Goal: Transaction & Acquisition: Book appointment/travel/reservation

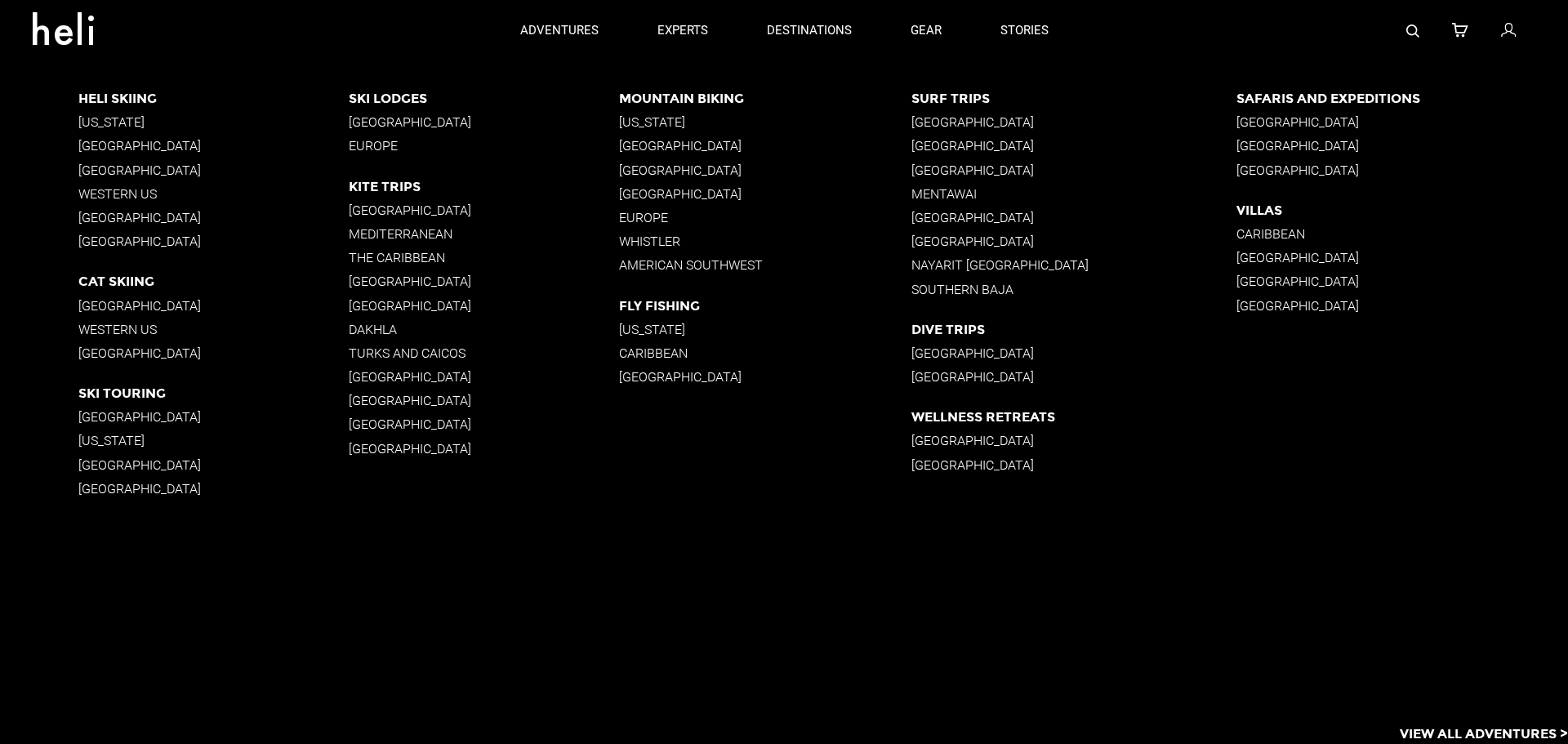
click at [114, 305] on p "[GEOGRAPHIC_DATA]" at bounding box center [213, 306] width 270 height 15
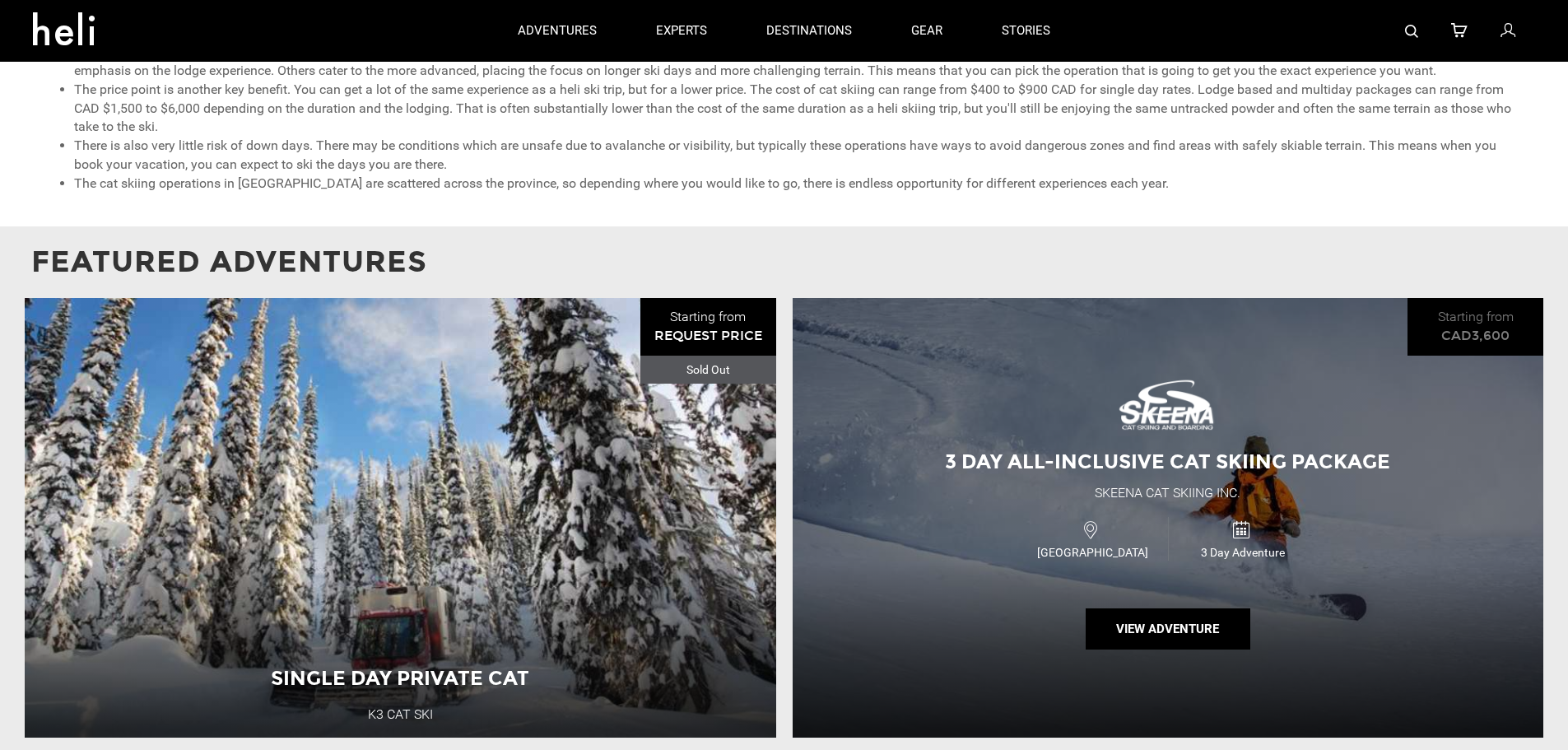
scroll to position [1153, 0]
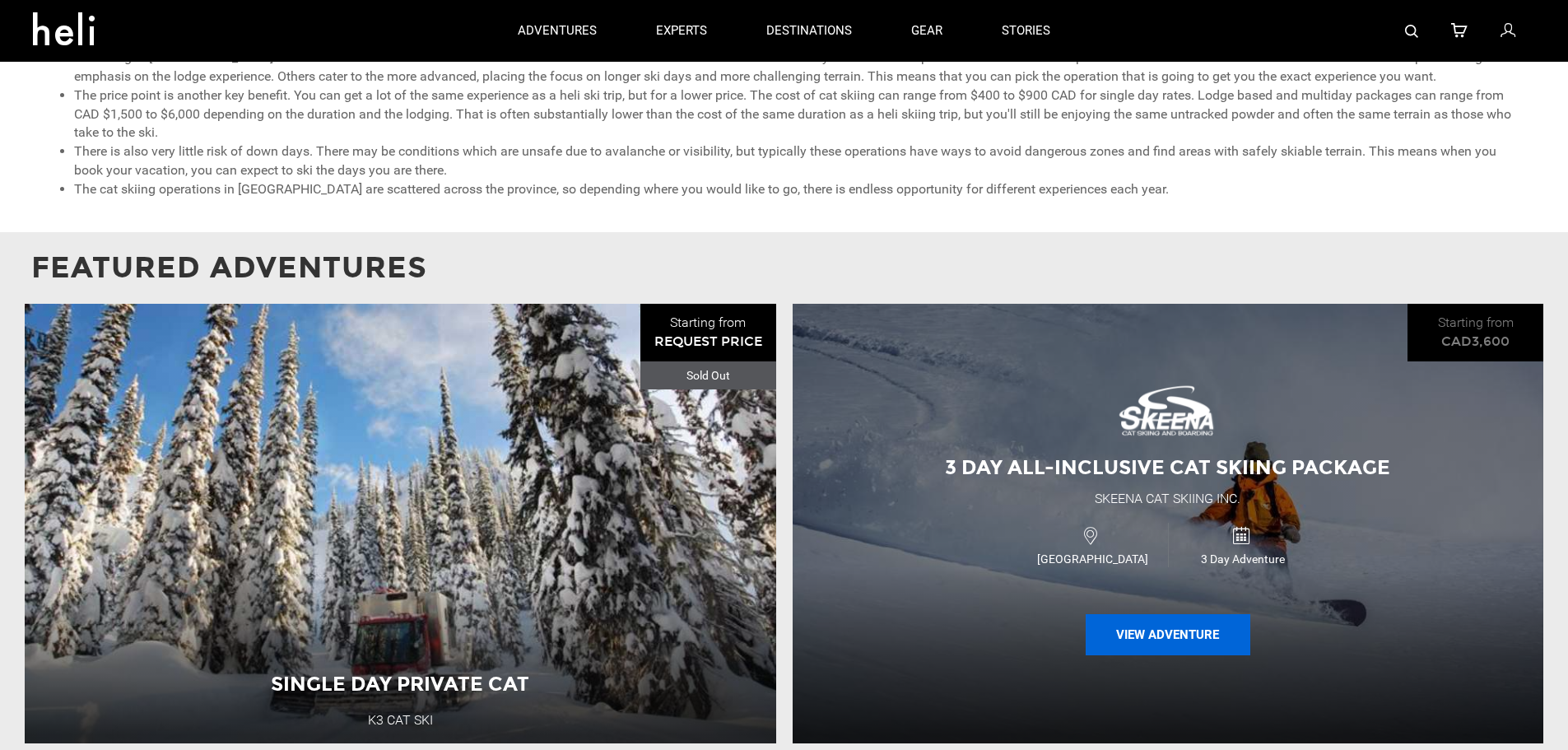
click at [1159, 639] on button "View Adventure" at bounding box center [1167, 634] width 164 height 41
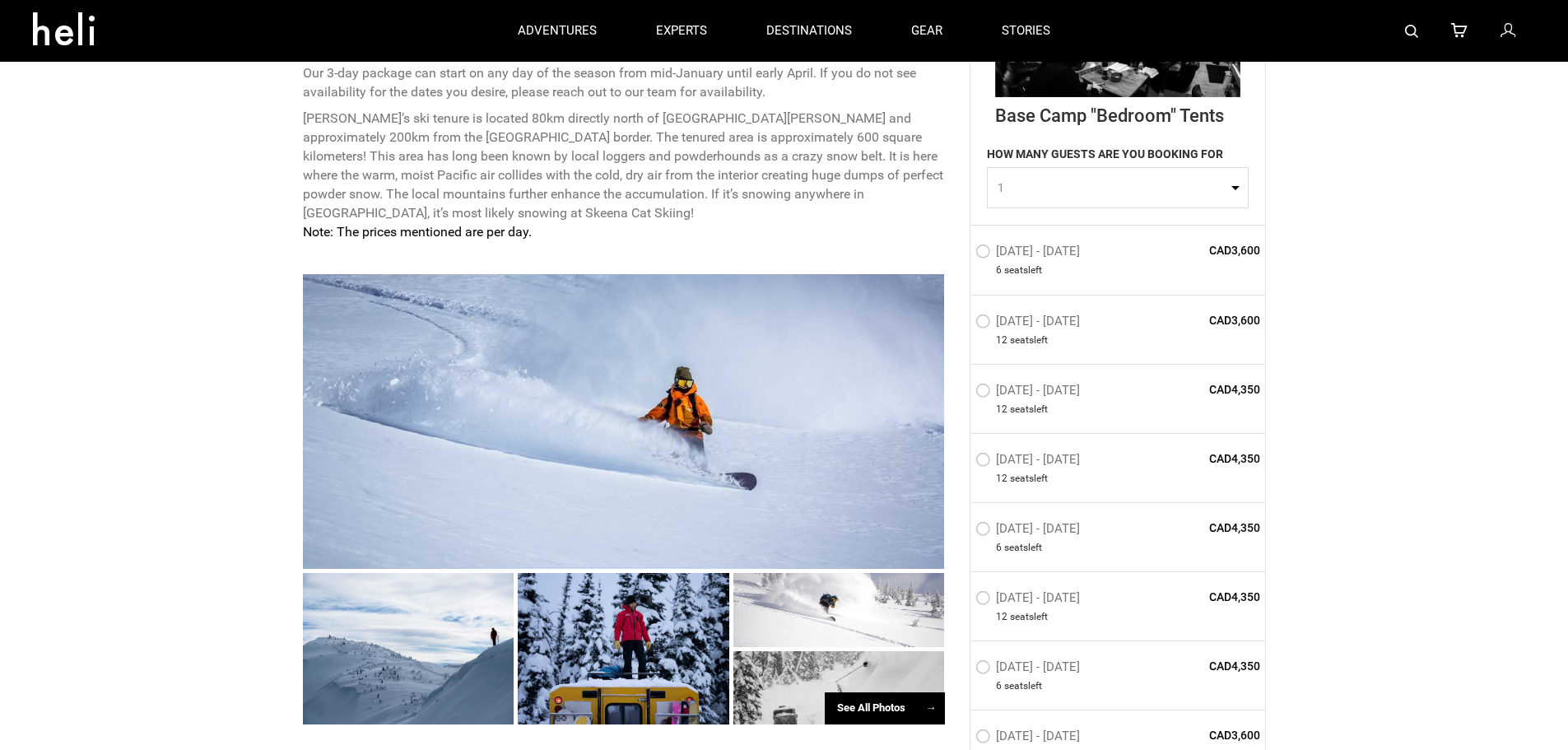
scroll to position [823, 0]
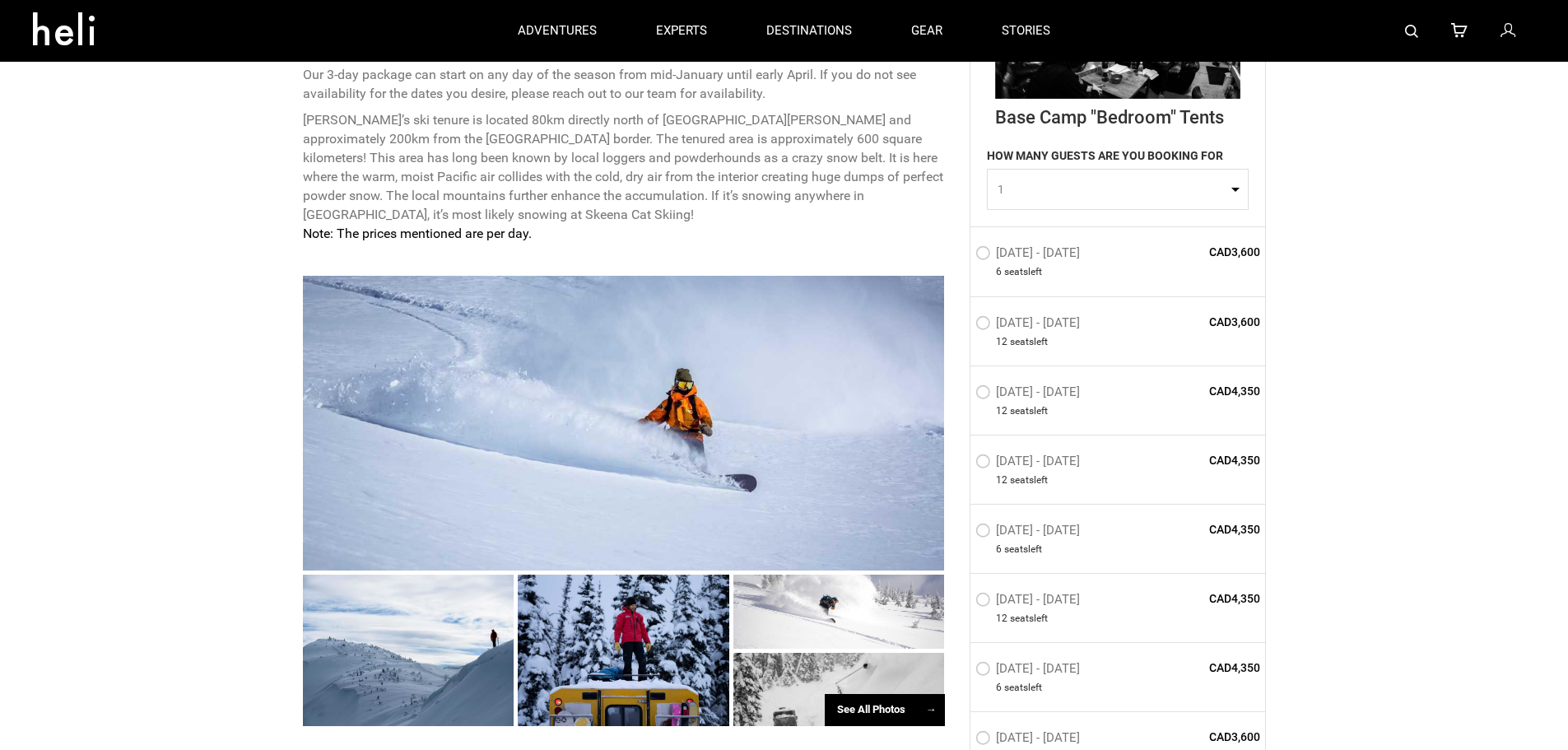
click at [1230, 192] on button "1" at bounding box center [1118, 190] width 262 height 41
click at [1145, 289] on link "3" at bounding box center [1118, 290] width 260 height 29
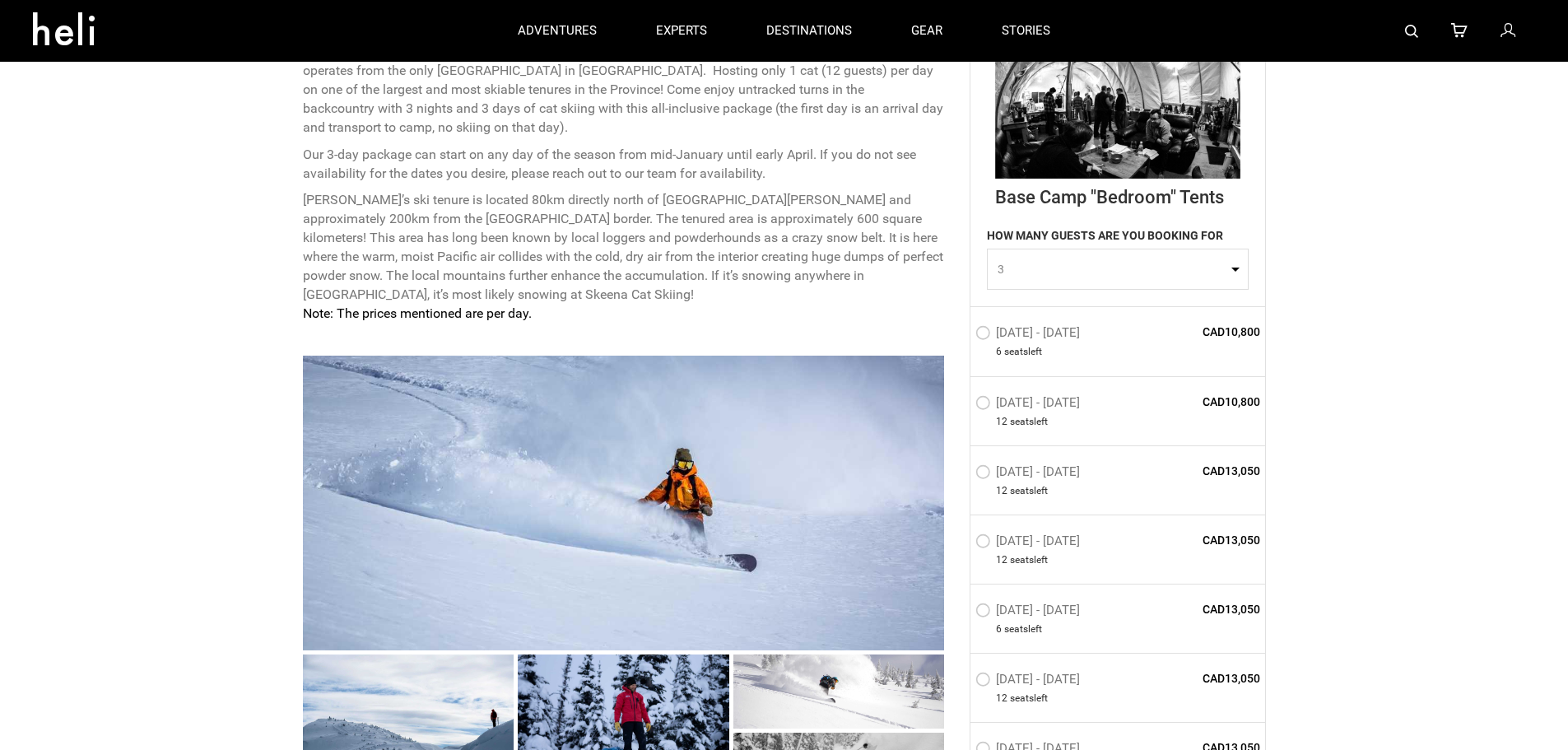
scroll to position [741, 0]
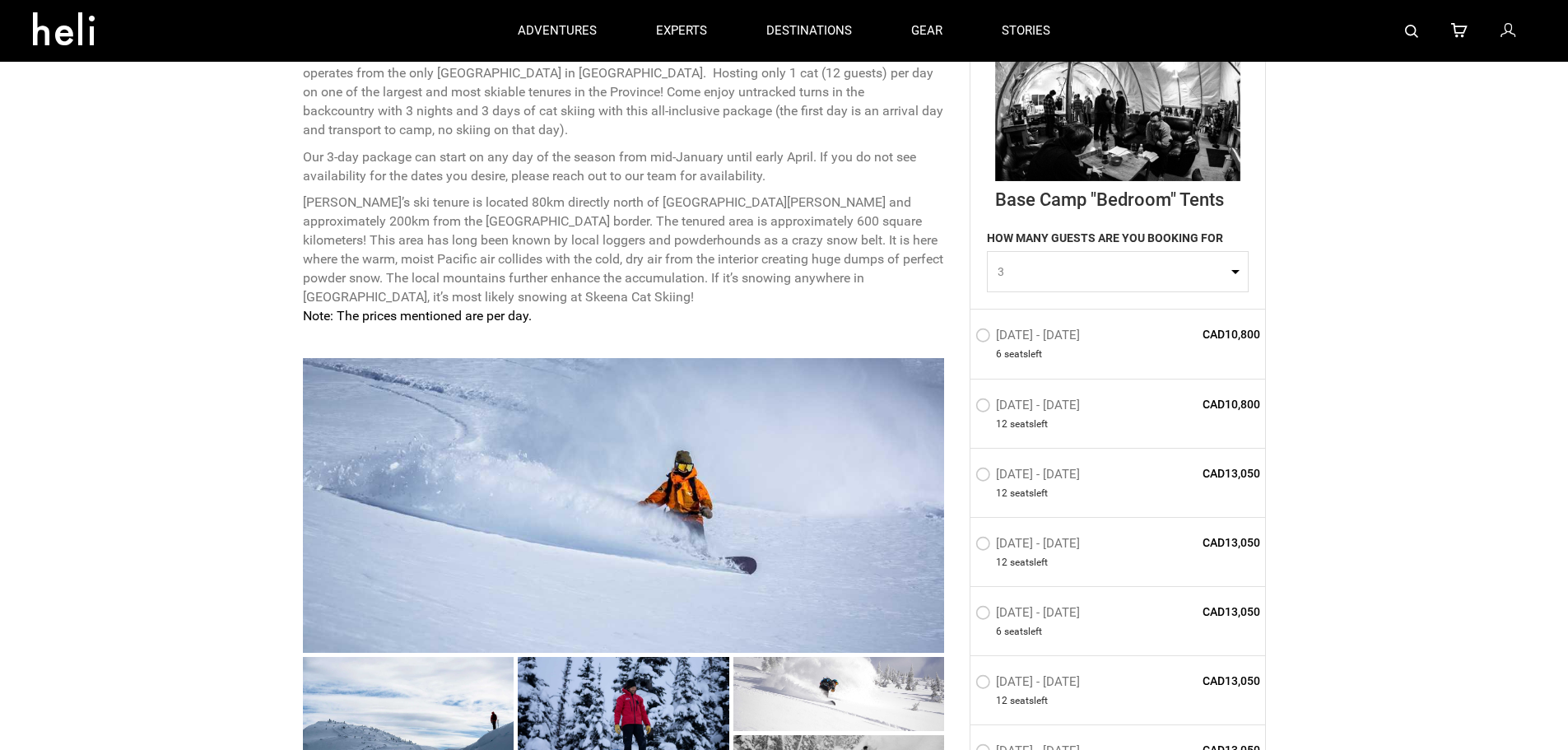
click at [1230, 273] on button "3" at bounding box center [1118, 272] width 262 height 41
click at [1185, 307] on link "1" at bounding box center [1118, 312] width 260 height 29
select select "1"
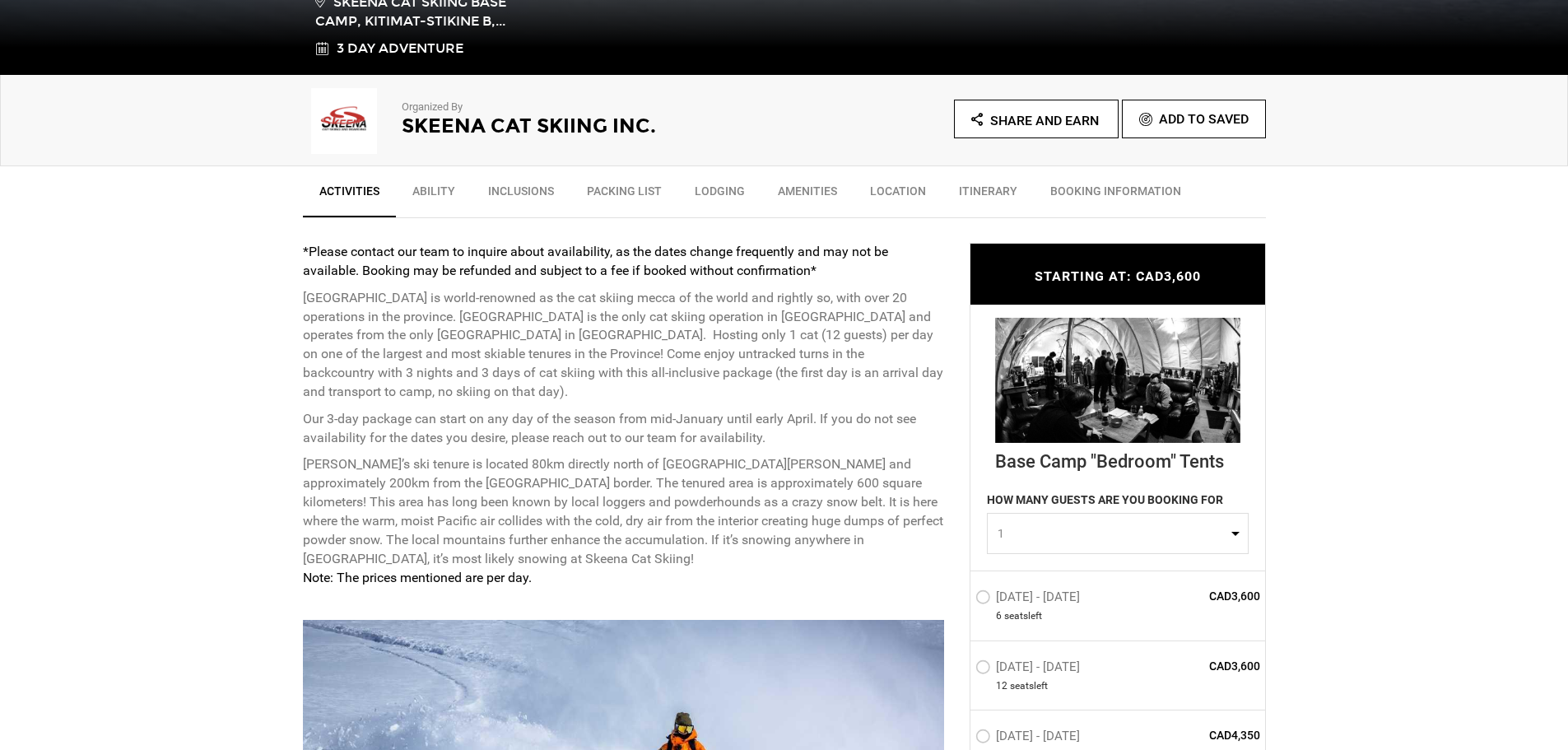
scroll to position [494, 0]
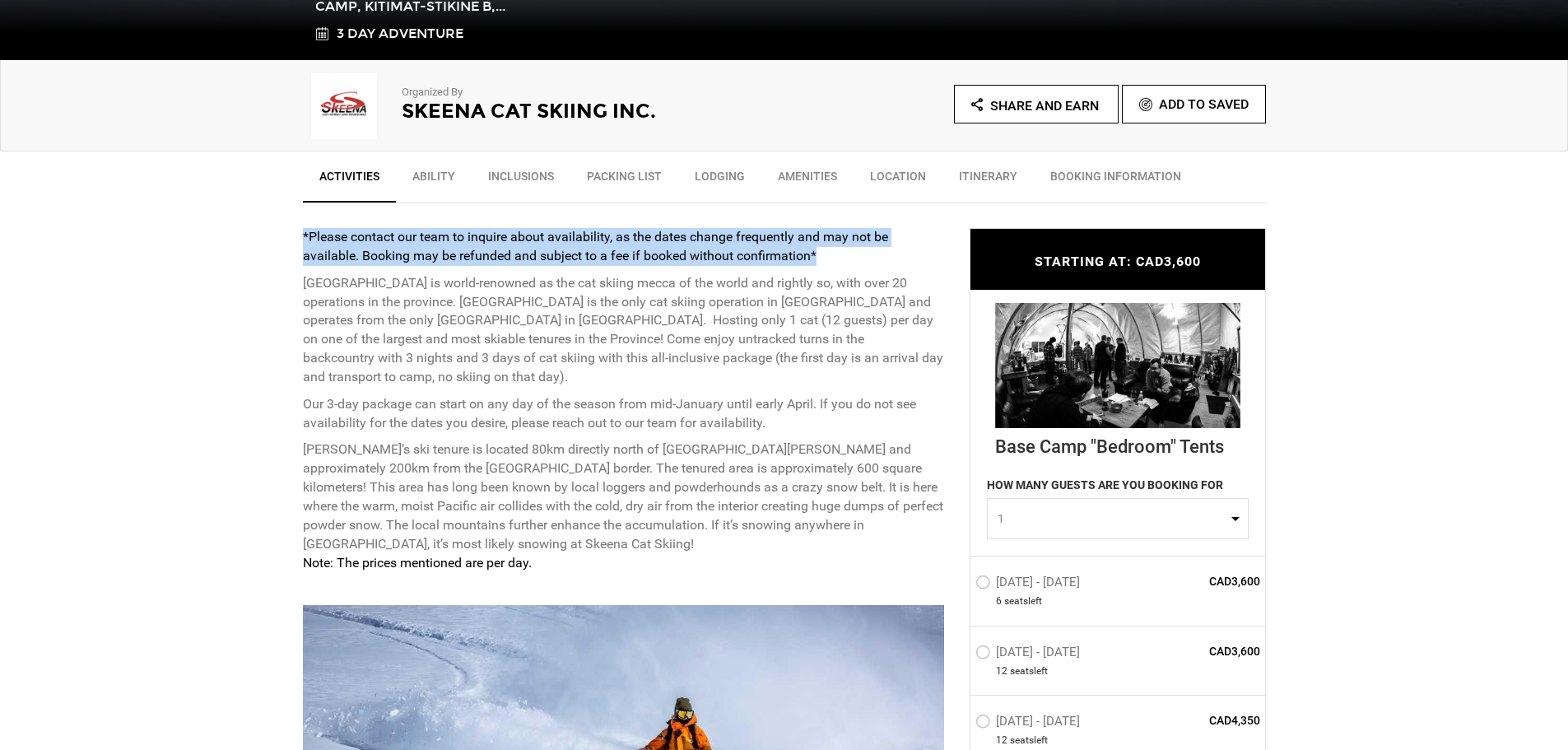
drag, startPoint x: 304, startPoint y: 230, endPoint x: 827, endPoint y: 253, distance: 523.5
click at [827, 253] on p "*Please contact our team to inquire about availability, as the dates change fre…" at bounding box center [624, 247] width 643 height 38
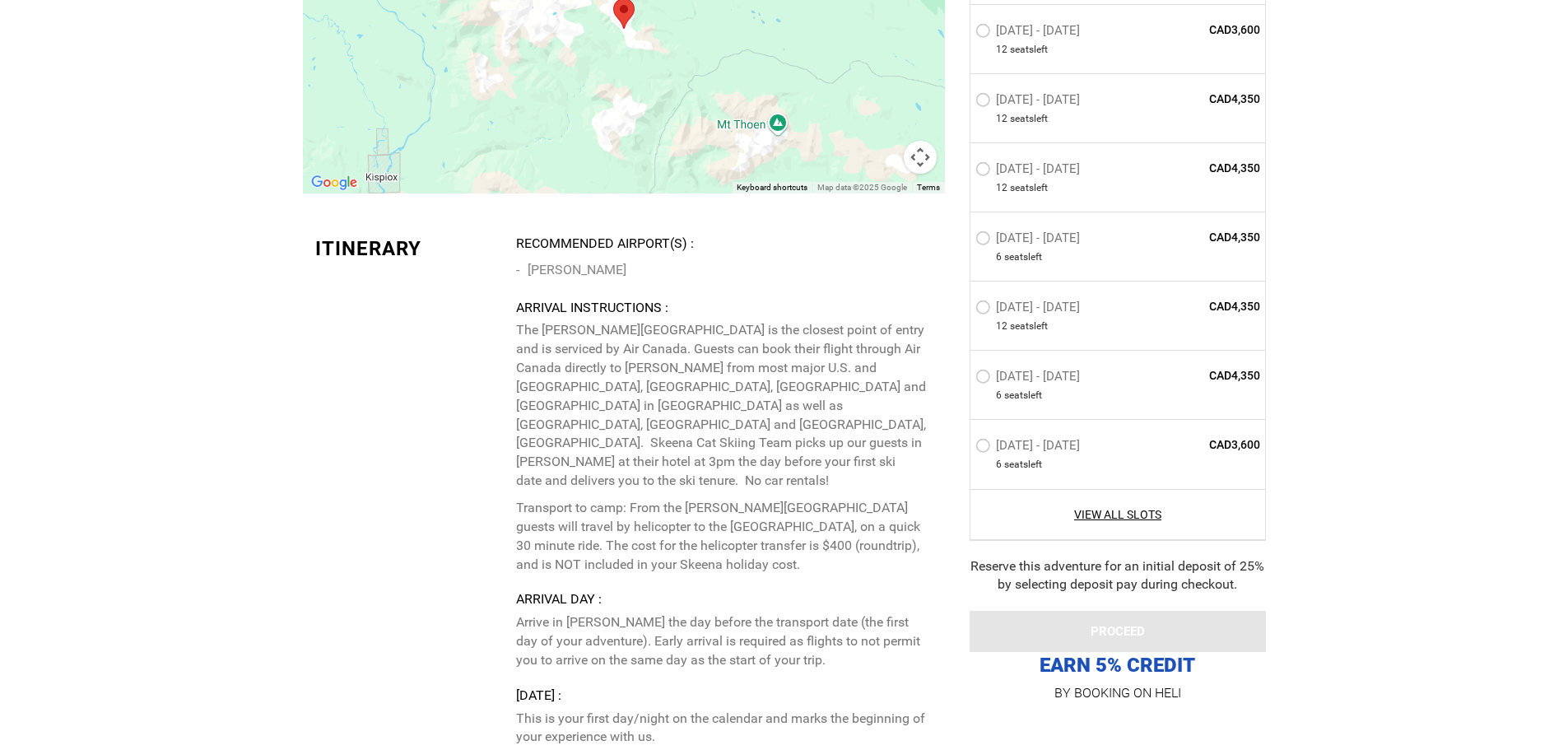
scroll to position [3870, 0]
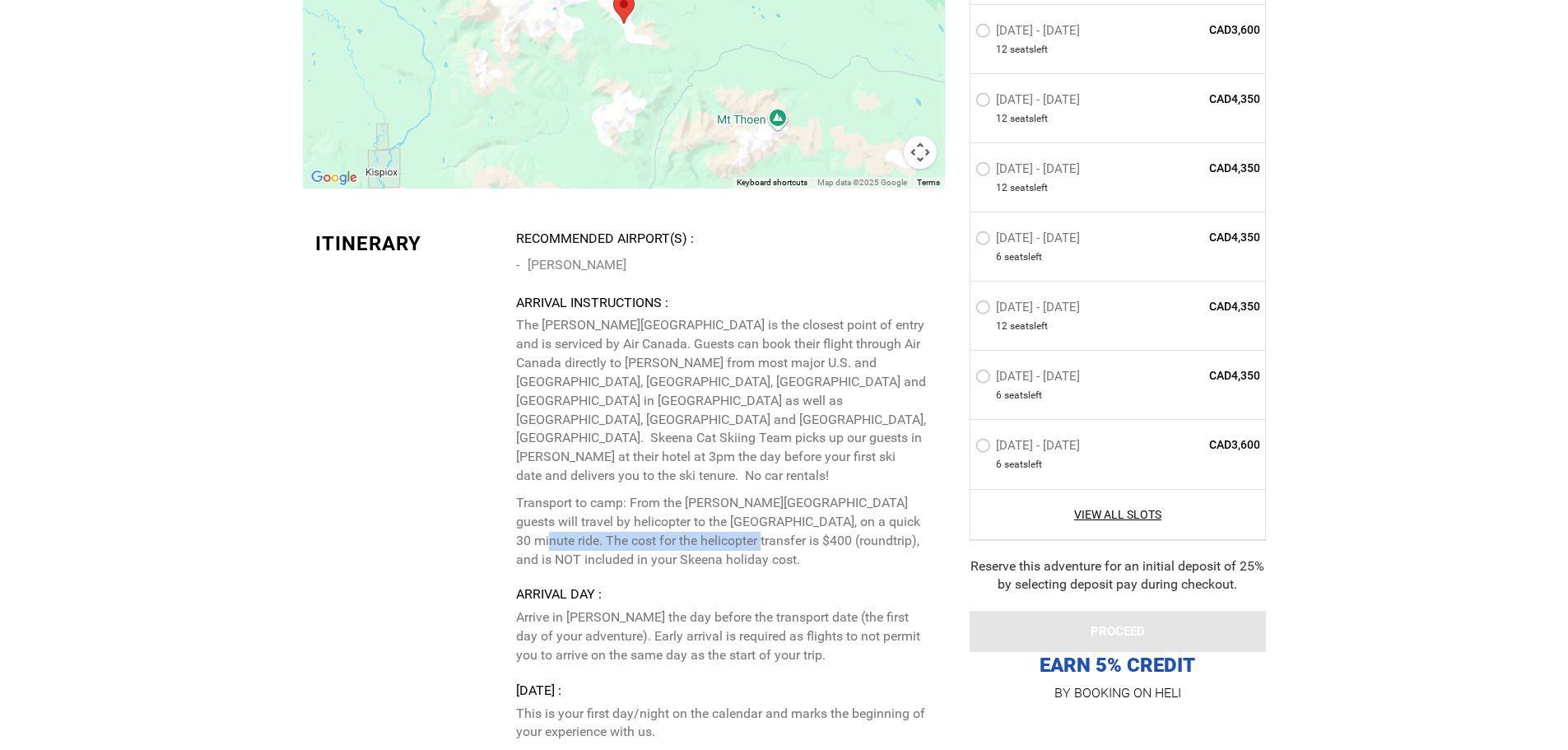
drag, startPoint x: 519, startPoint y: 502, endPoint x: 734, endPoint y: 507, distance: 215.1
click at [734, 507] on p "Transport to camp: From the [PERSON_NAME][GEOGRAPHIC_DATA] guests will travel b…" at bounding box center [724, 531] width 416 height 75
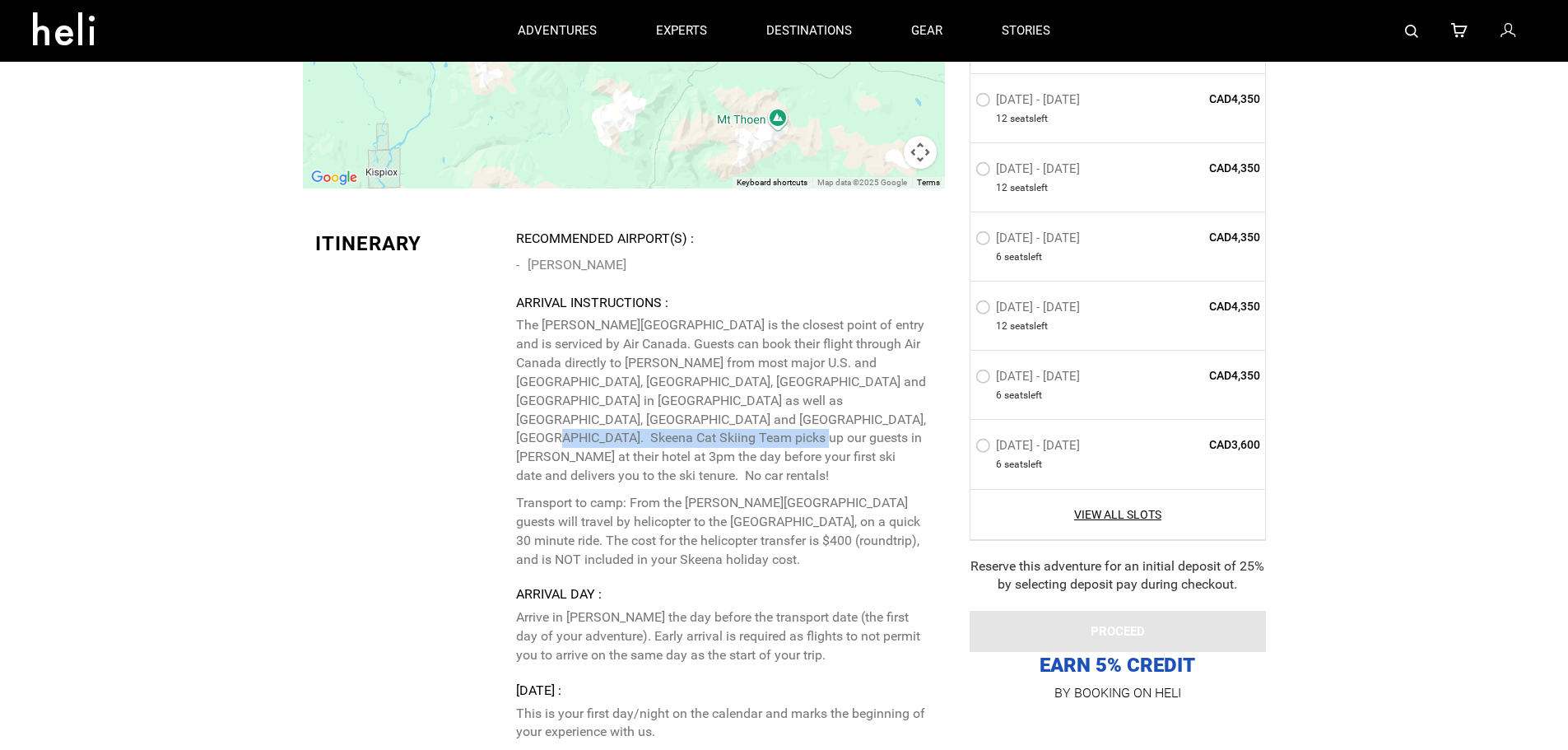
drag, startPoint x: 662, startPoint y: 422, endPoint x: 906, endPoint y: 425, distance: 244.0
click at [906, 425] on p "The [PERSON_NAME][GEOGRAPHIC_DATA] is the closest point of entry and is service…" at bounding box center [724, 401] width 416 height 170
click at [558, 419] on p "The [PERSON_NAME][GEOGRAPHIC_DATA] is the closest point of entry and is service…" at bounding box center [724, 401] width 416 height 170
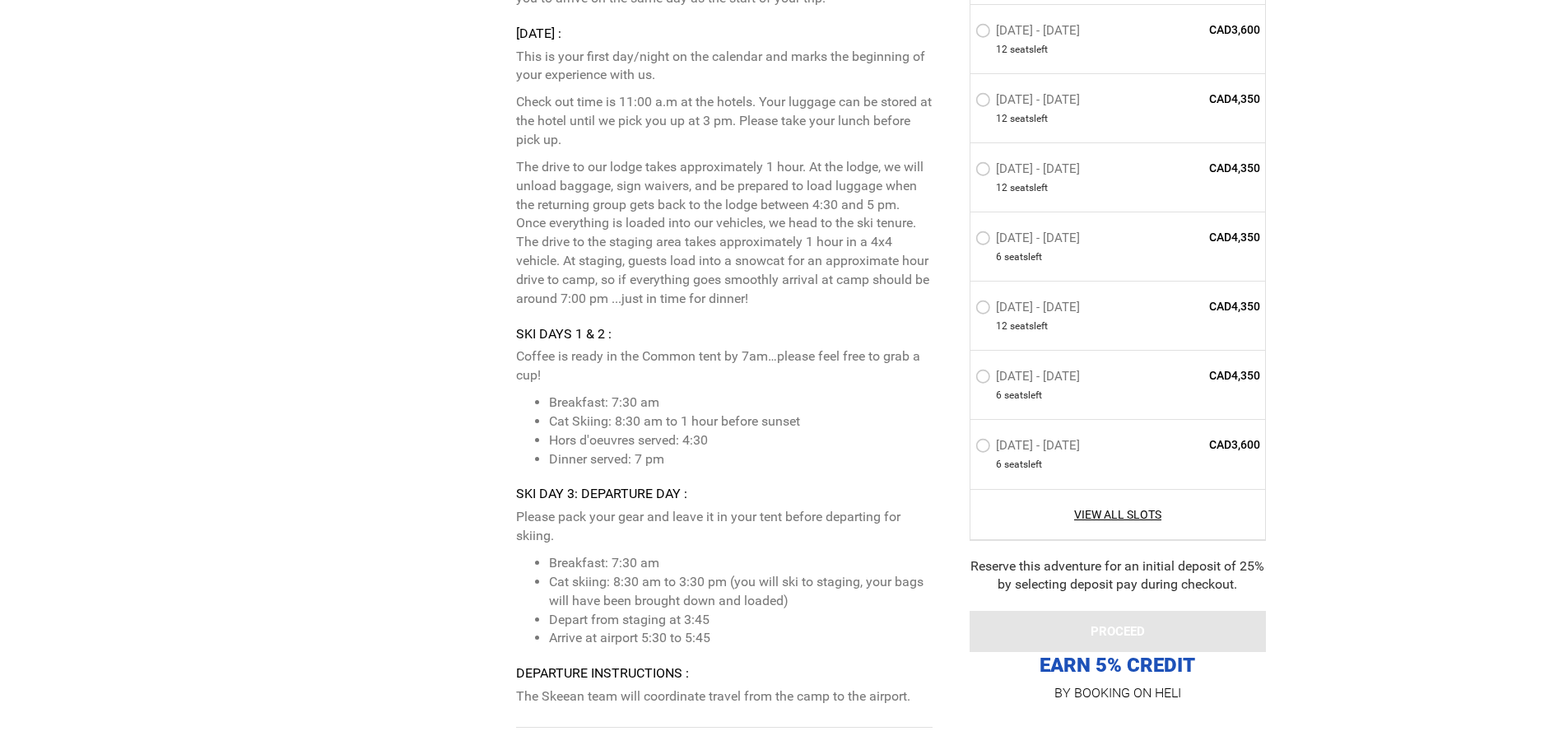
scroll to position [4528, 0]
drag, startPoint x: 615, startPoint y: 361, endPoint x: 667, endPoint y: 368, distance: 52.5
click at [667, 392] on li "Breakfast: 7:30 am" at bounding box center [740, 402] width 383 height 19
drag, startPoint x: 627, startPoint y: 382, endPoint x: 807, endPoint y: 382, distance: 180.0
click at [807, 411] on li "Cat Skiing: 8:30 am to 1 hour before sunset" at bounding box center [740, 421] width 383 height 19
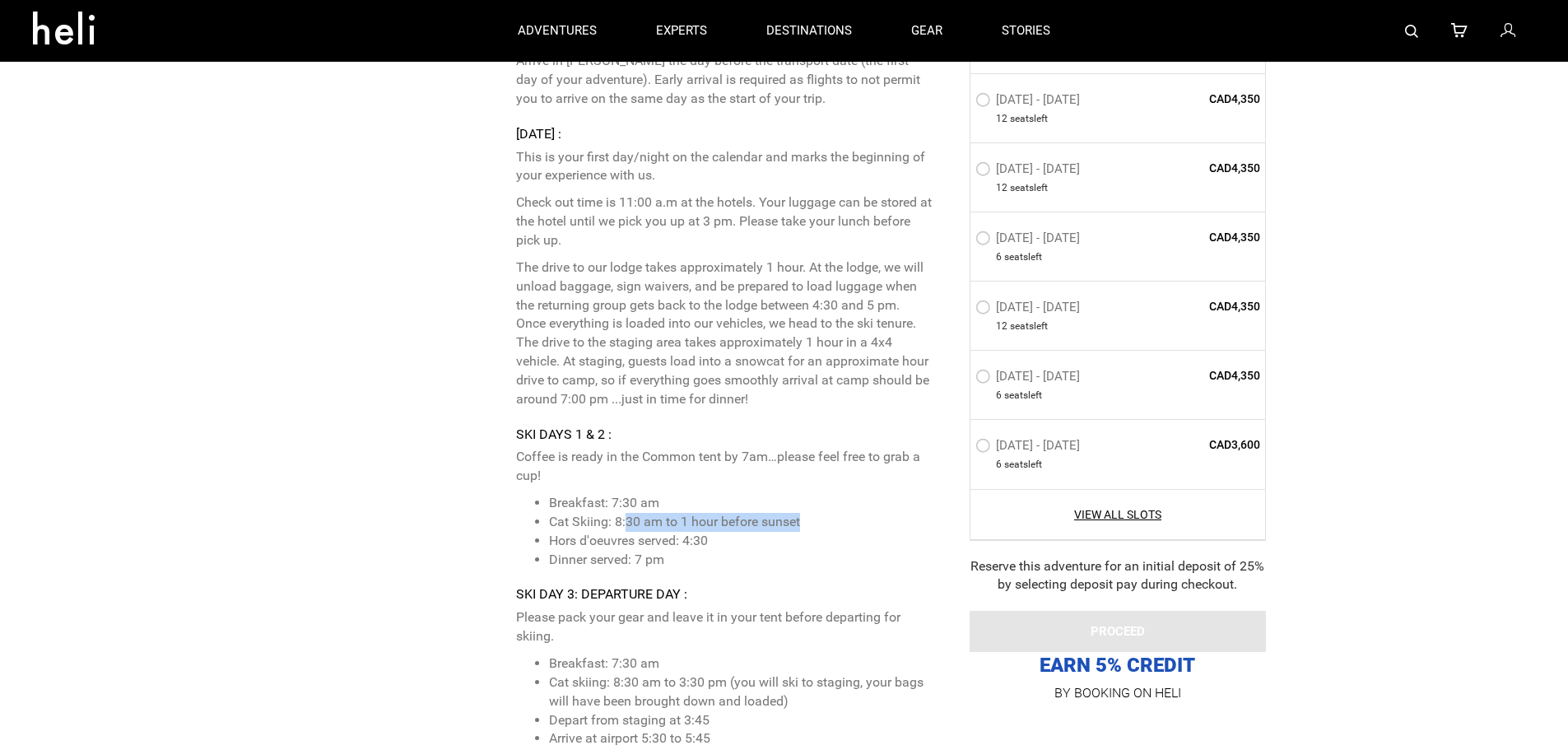
scroll to position [4282, 0]
